Goal: Transaction & Acquisition: Purchase product/service

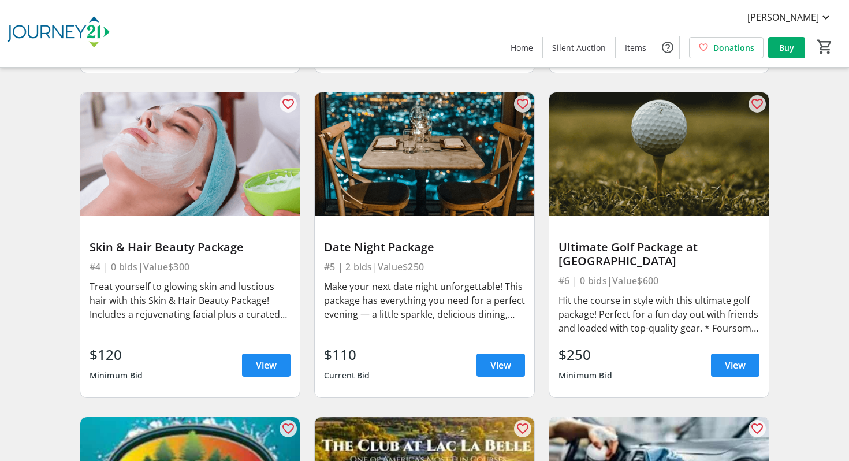
scroll to position [406, 0]
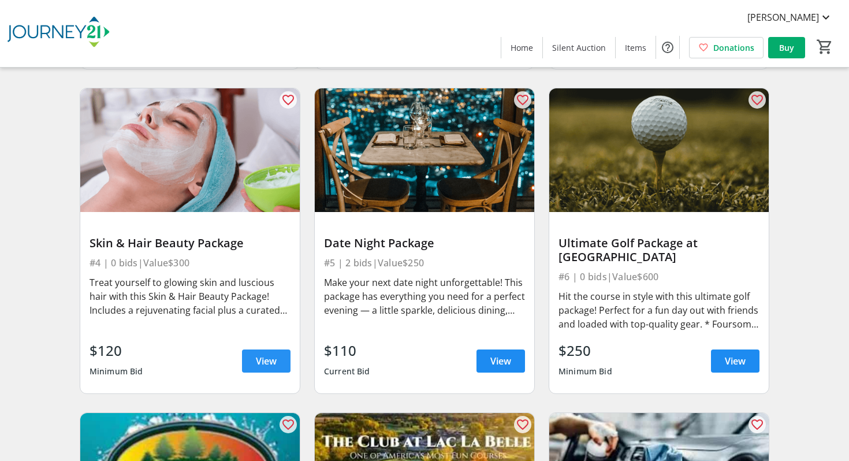
click at [275, 354] on span "View" at bounding box center [266, 361] width 21 height 14
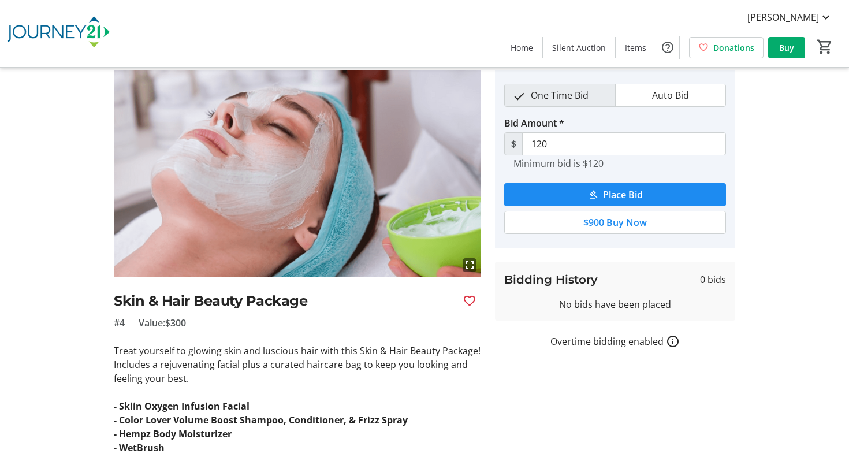
scroll to position [77, 0]
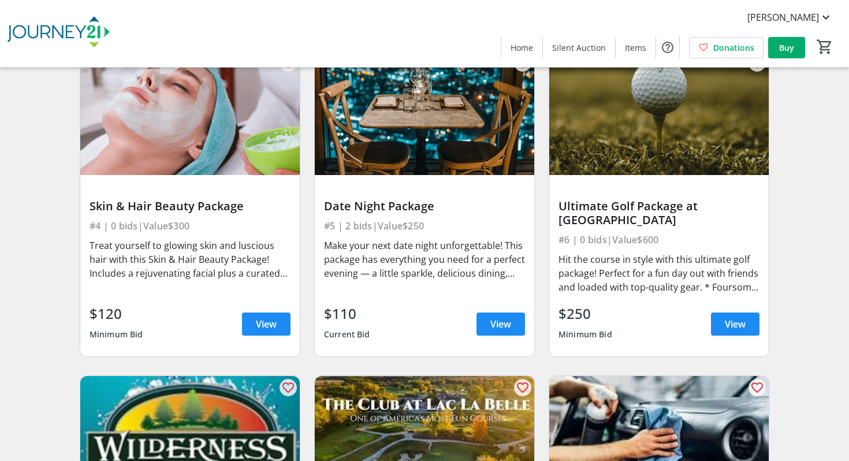
scroll to position [447, 0]
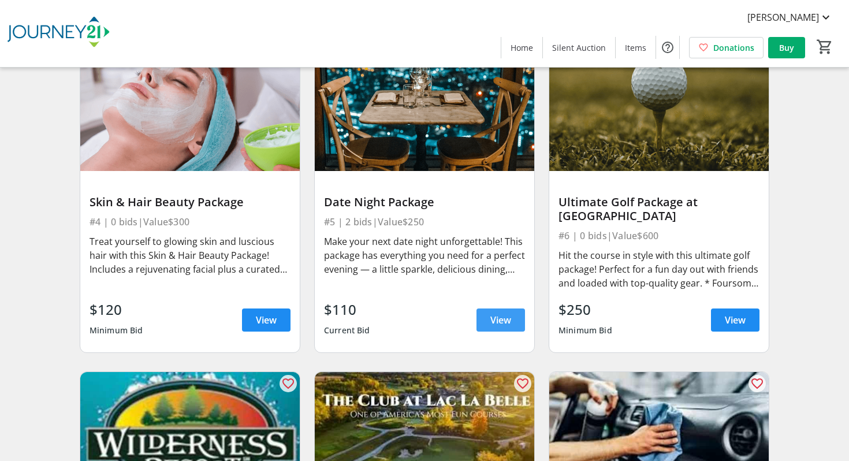
click at [507, 313] on span "View" at bounding box center [500, 320] width 21 height 14
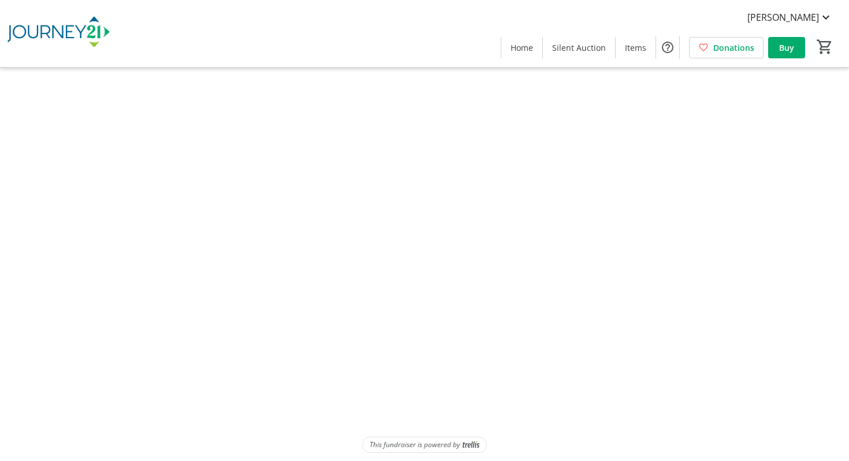
scroll to position [103, 0]
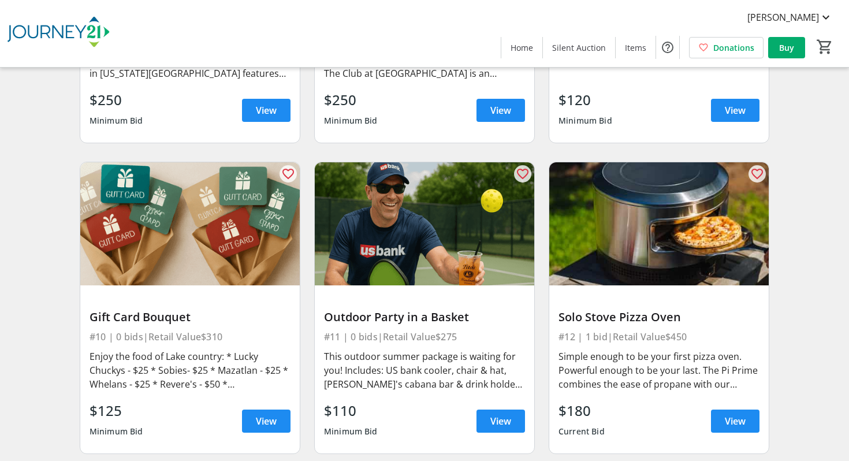
scroll to position [974, 0]
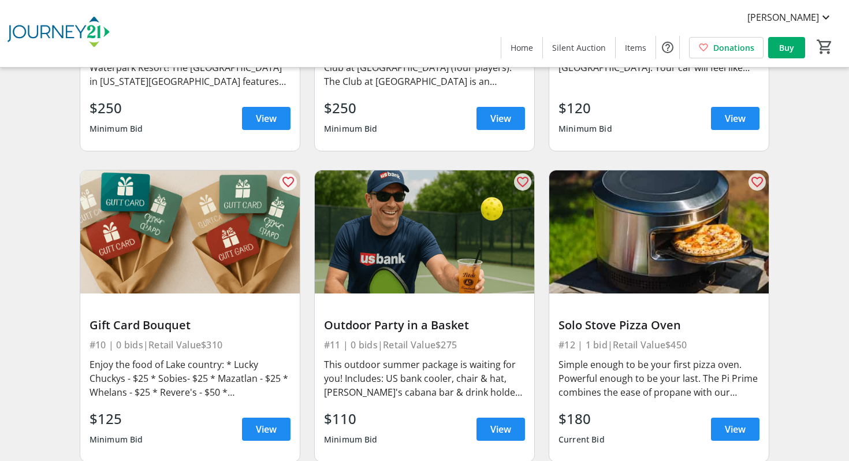
click at [424, 318] on div "Outdoor Party in a Basket" at bounding box center [424, 325] width 201 height 14
click at [495, 422] on span "View" at bounding box center [500, 429] width 21 height 14
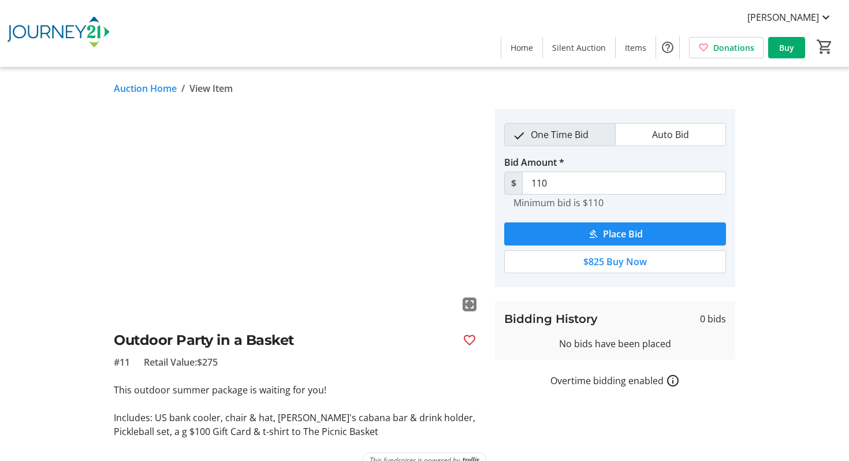
scroll to position [21, 0]
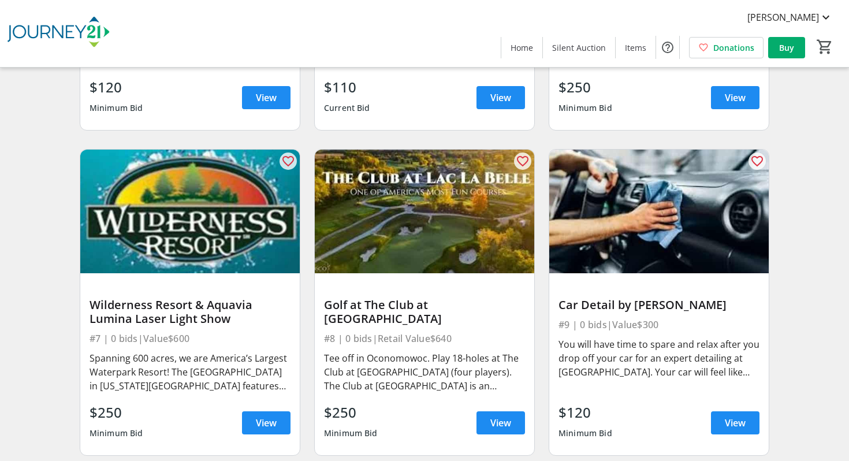
scroll to position [666, 0]
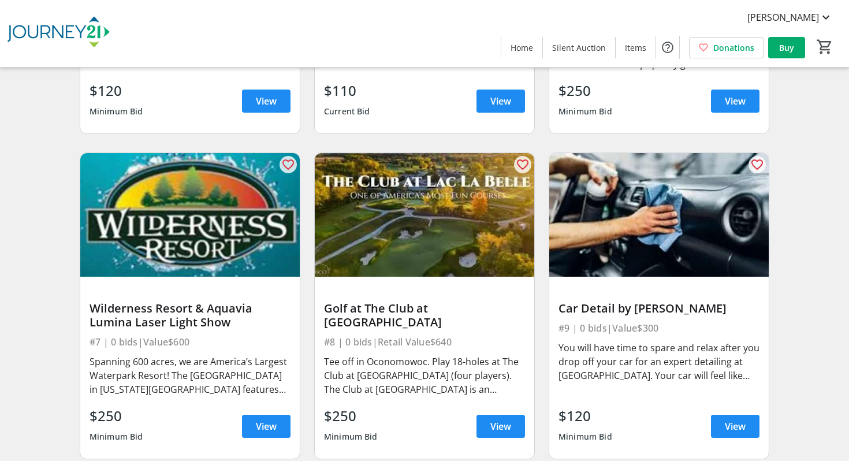
click at [648, 209] on img at bounding box center [659, 215] width 220 height 124
click at [727, 419] on span "View" at bounding box center [735, 426] width 21 height 14
